Goal: Task Accomplishment & Management: Manage account settings

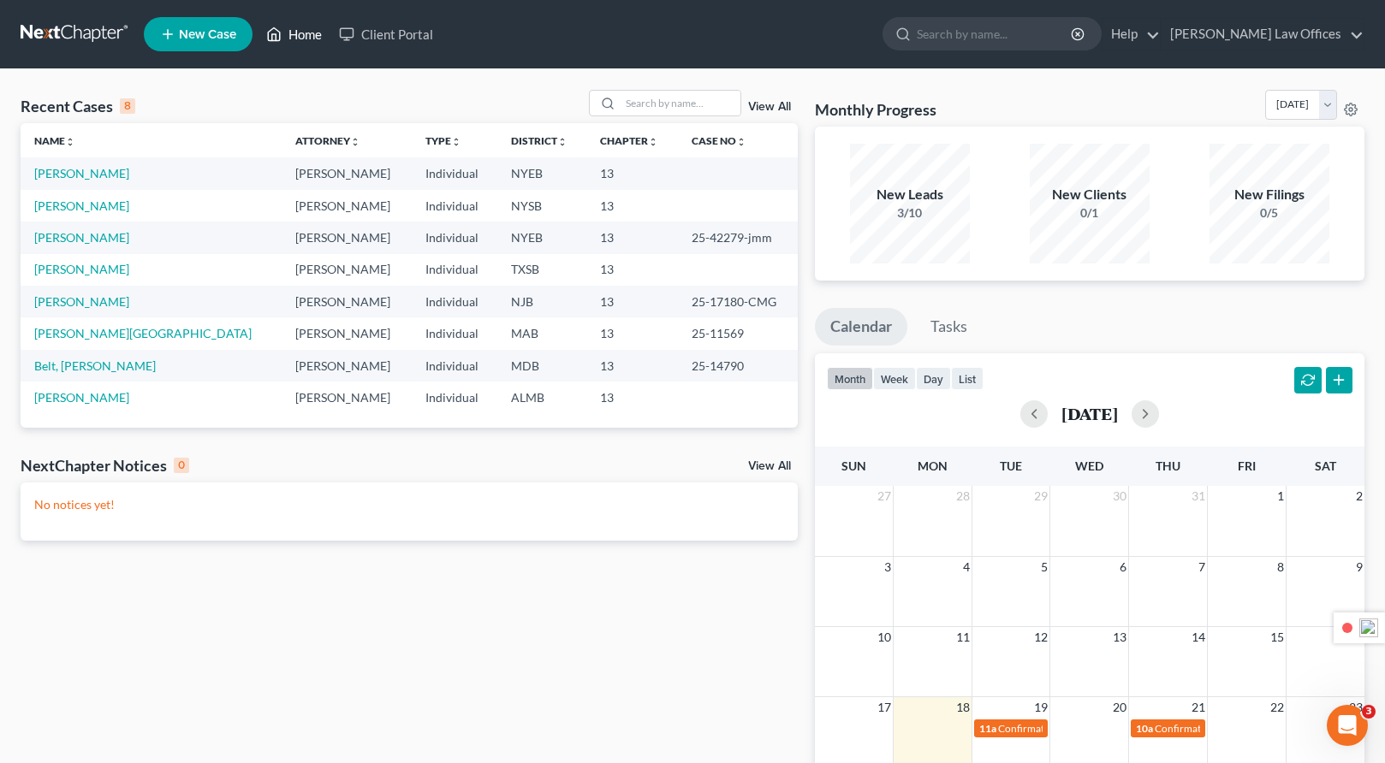
click at [298, 41] on link "Home" at bounding box center [294, 34] width 73 height 31
click at [305, 35] on link "Home" at bounding box center [294, 34] width 73 height 31
click at [1358, 37] on link "[PERSON_NAME] Law Offices" at bounding box center [1262, 34] width 202 height 31
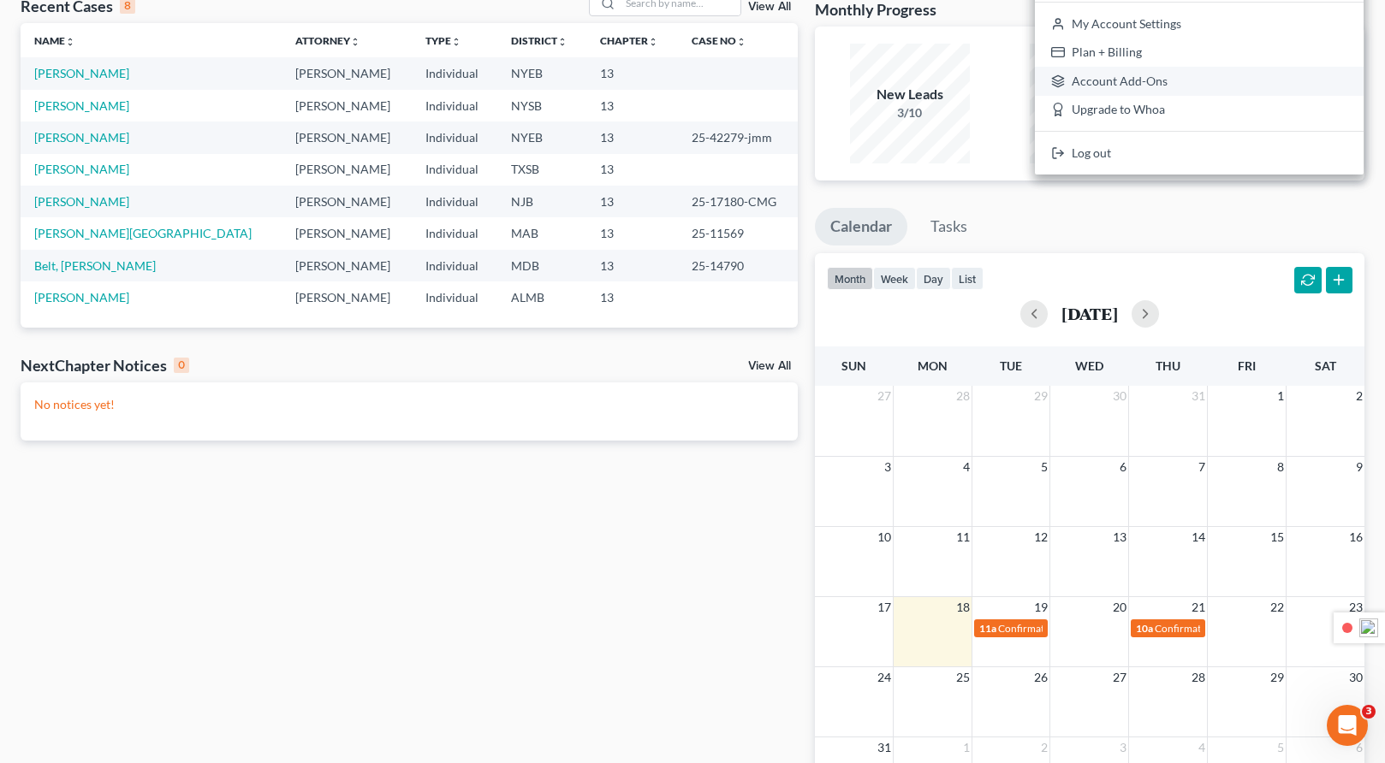
scroll to position [104, 0]
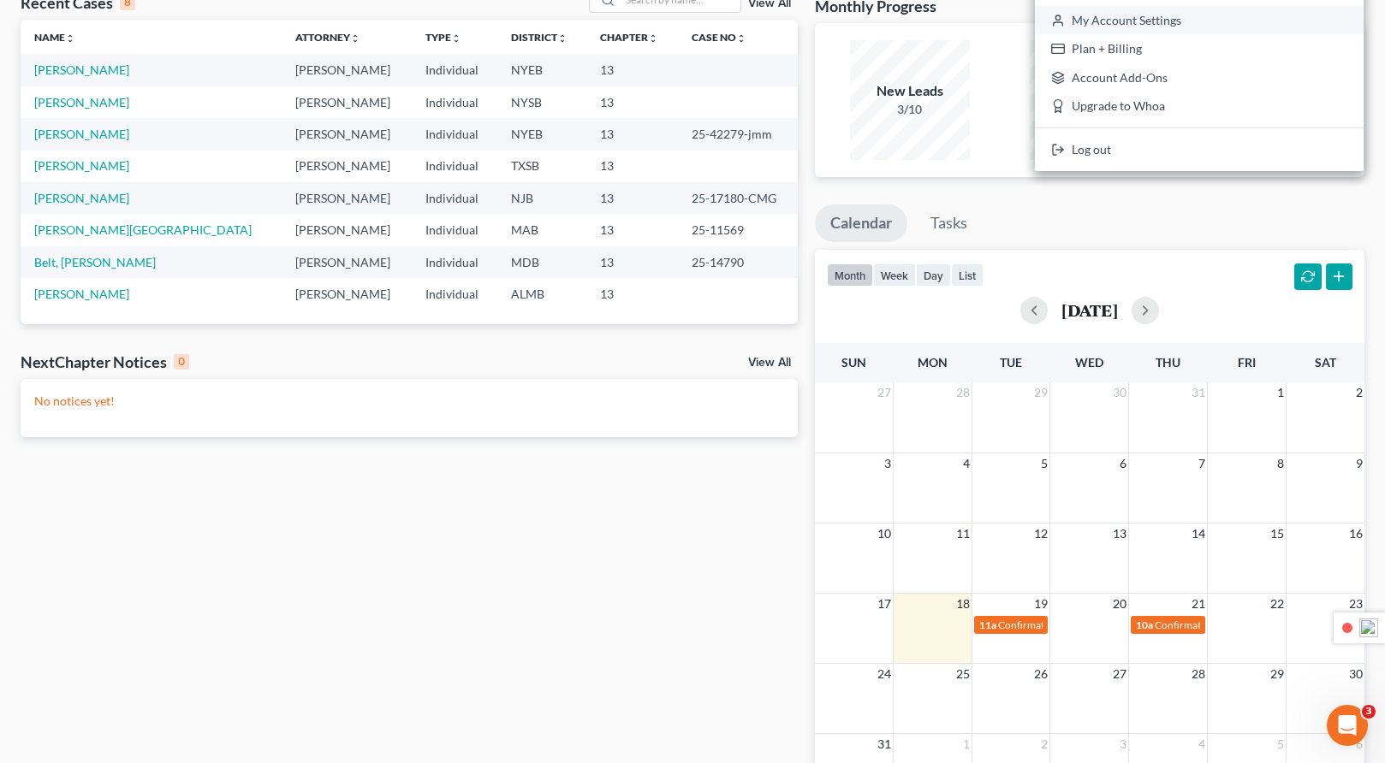
click at [1238, 25] on link "My Account Settings" at bounding box center [1199, 20] width 329 height 29
select select "24"
select select "35"
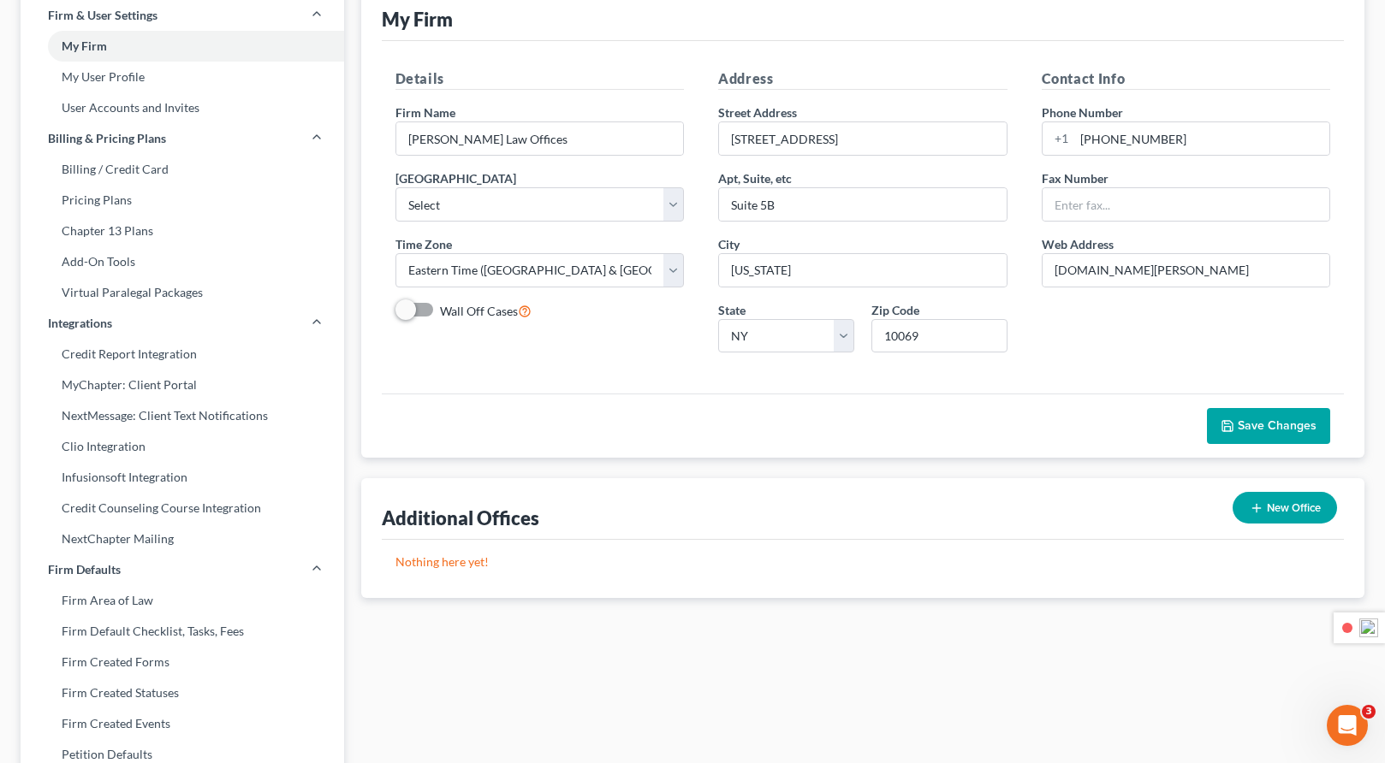
scroll to position [106, 0]
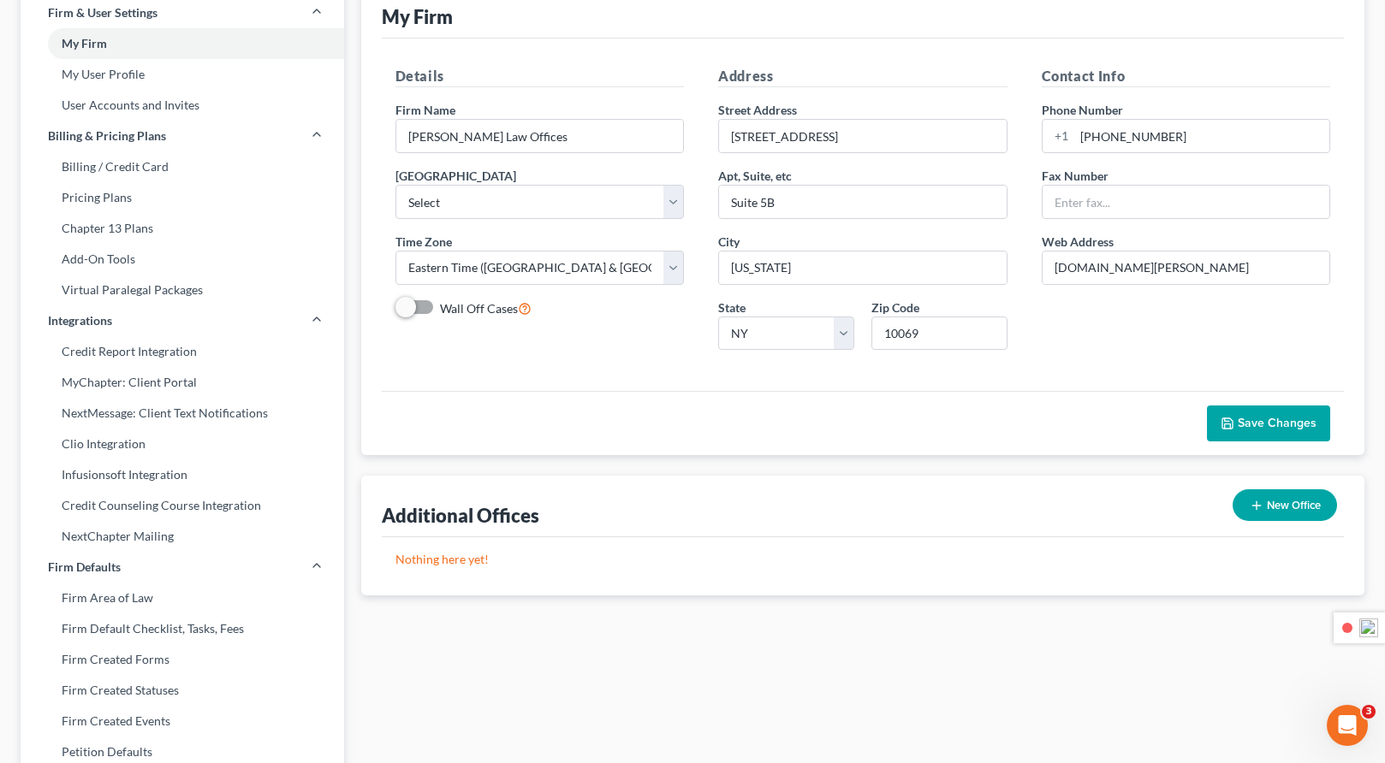
click at [591, 354] on div "Details Firm Name * [PERSON_NAME] Law Offices Primary District Select [US_STATE…" at bounding box center [539, 215] width 323 height 298
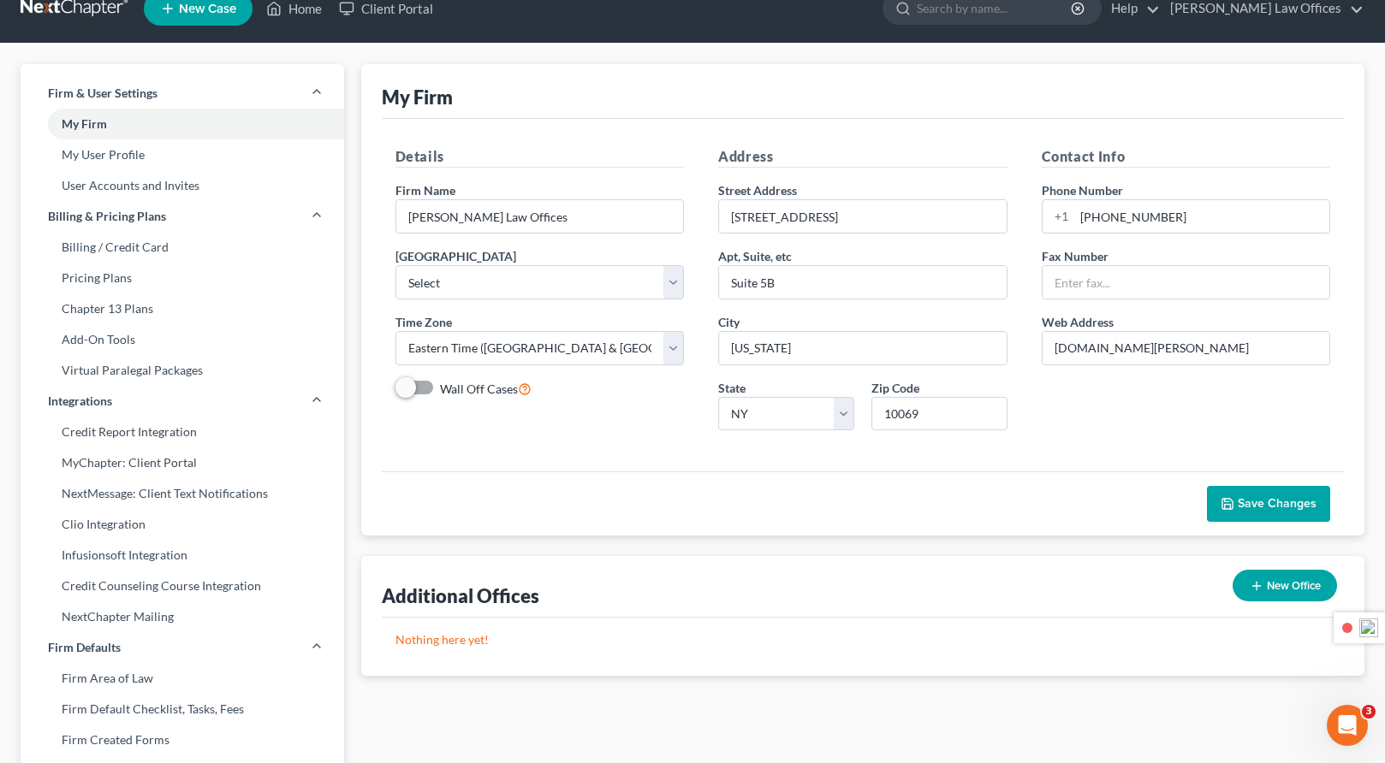
scroll to position [0, 0]
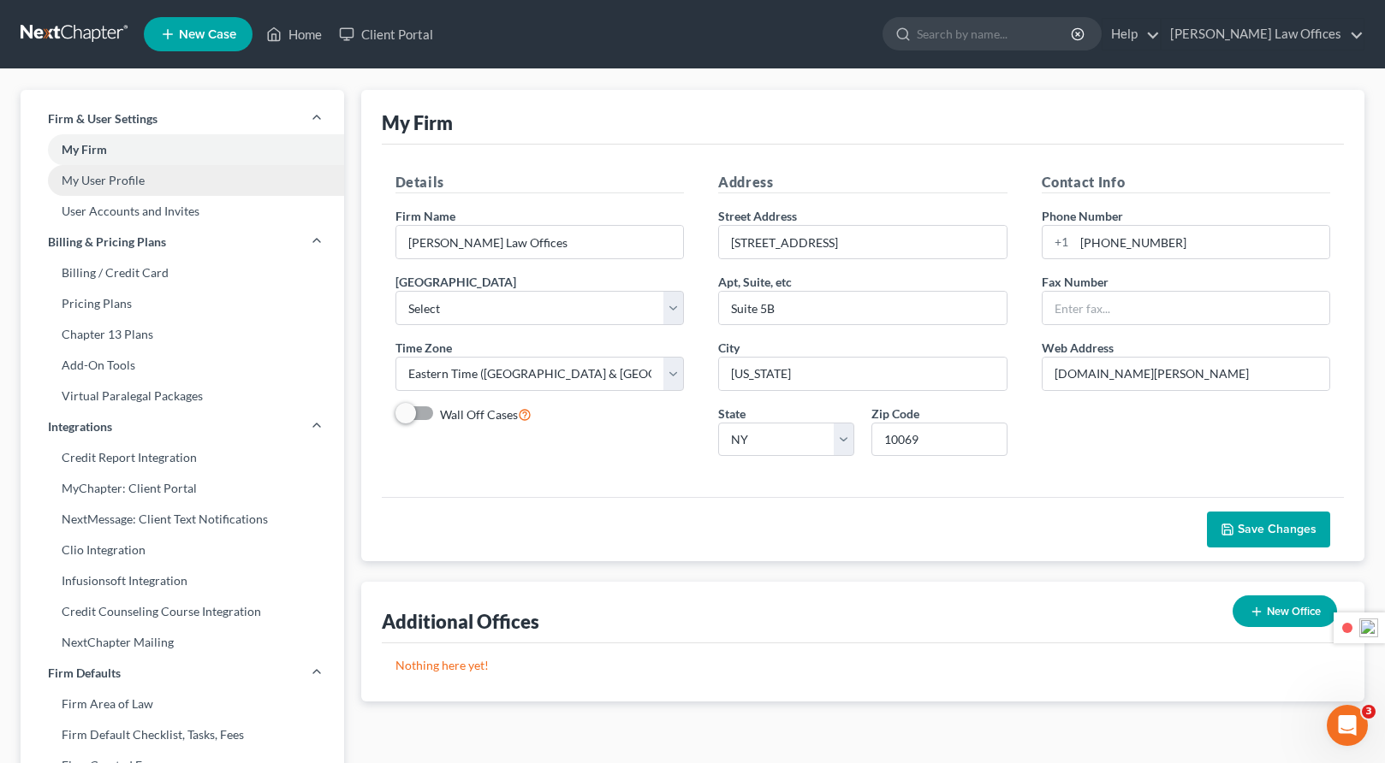
drag, startPoint x: 109, startPoint y: 181, endPoint x: 124, endPoint y: 181, distance: 15.4
click at [109, 181] on link "My User Profile" at bounding box center [182, 180] width 323 height 31
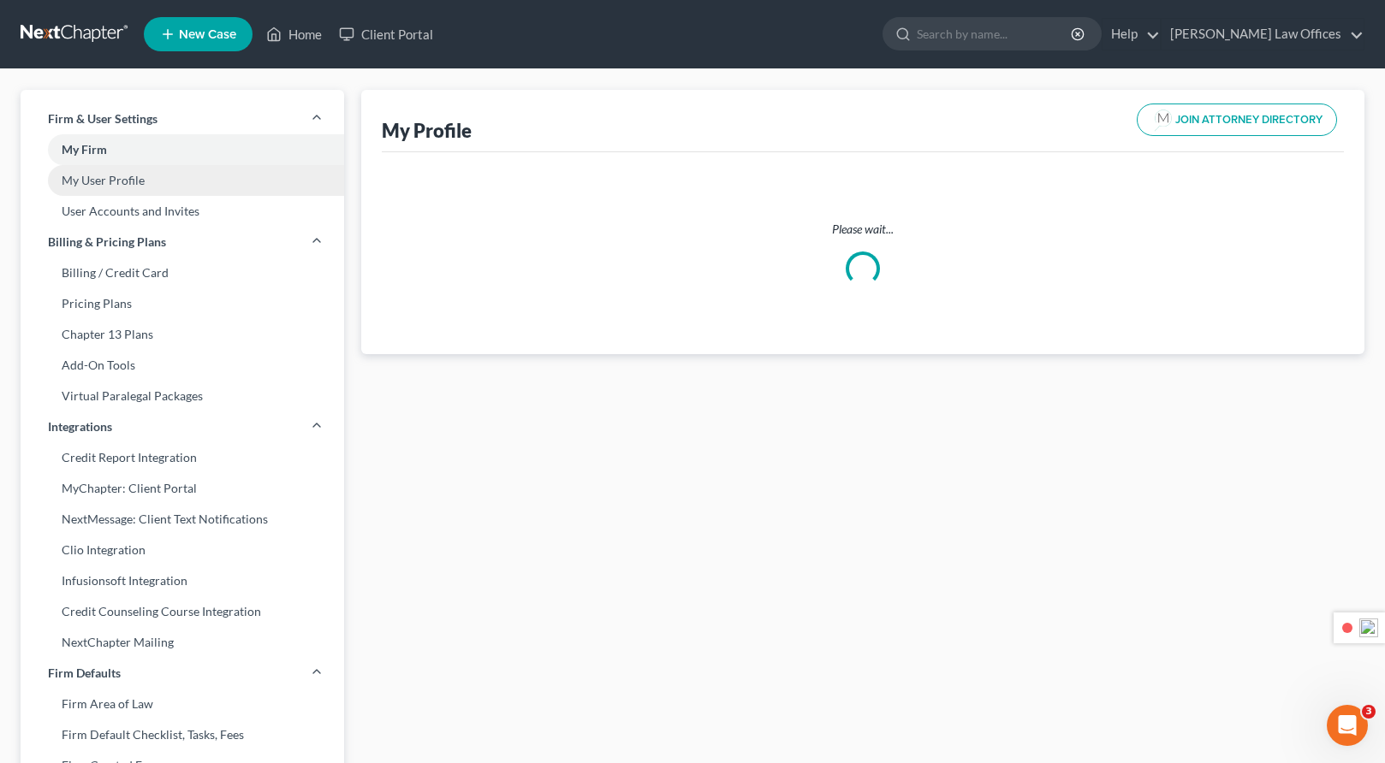
select select "35"
select select "53"
select select "attorney"
select select "0"
